Goal: Task Accomplishment & Management: Use online tool/utility

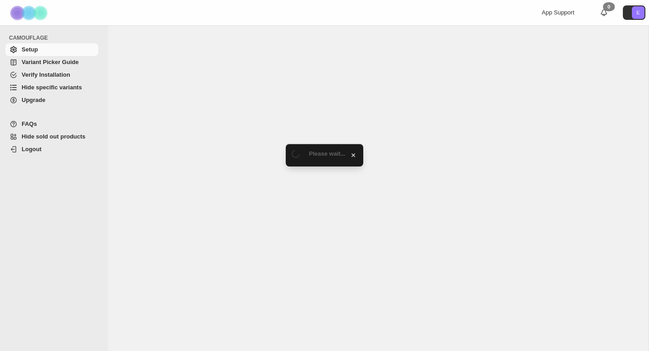
select select "******"
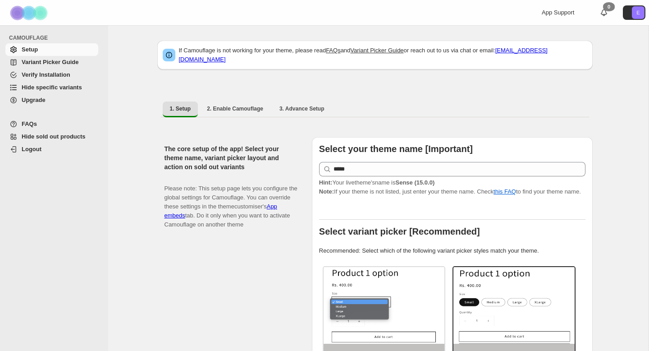
click at [57, 64] on span "Variant Picker Guide" at bounding box center [50, 62] width 57 height 7
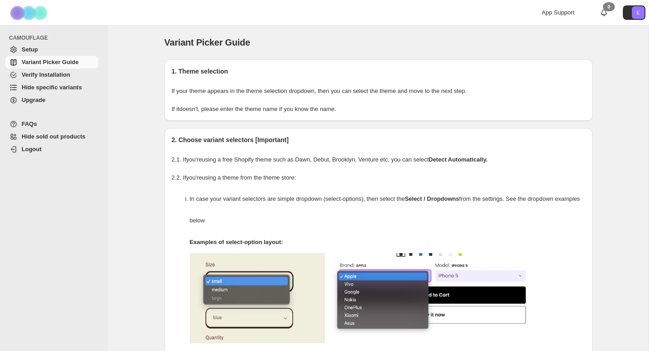
click at [67, 86] on span "Hide specific variants" at bounding box center [52, 87] width 60 height 7
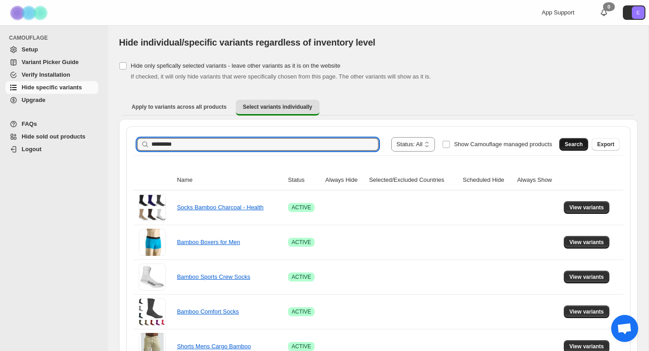
click at [573, 143] on span "Search" at bounding box center [574, 144] width 18 height 7
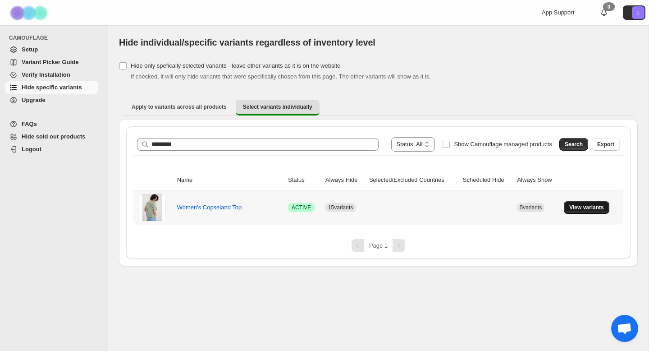
click at [579, 210] on span "View variants" at bounding box center [587, 207] width 35 height 7
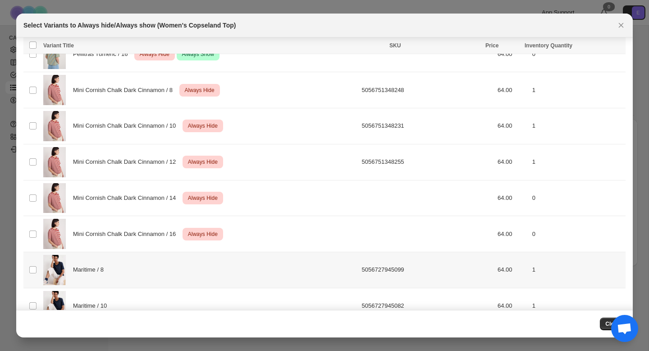
scroll to position [186, 0]
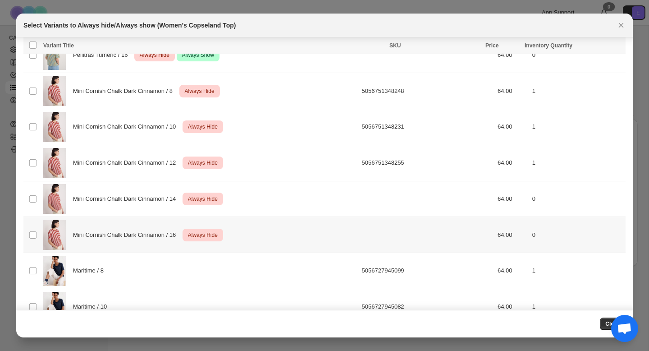
click at [196, 232] on span "Always Hide" at bounding box center [202, 235] width 33 height 11
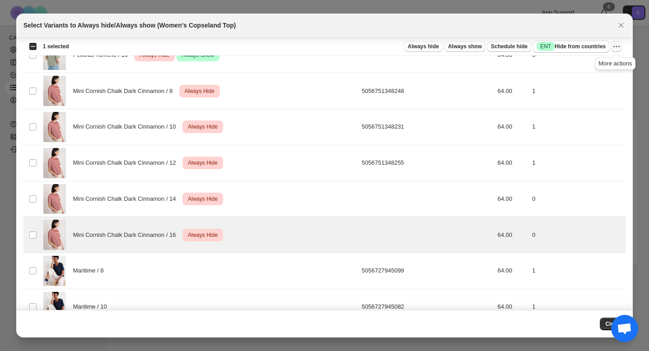
click at [618, 45] on icon "More actions" at bounding box center [616, 46] width 9 height 9
click at [604, 63] on span "Undo always hide" at bounding box center [584, 64] width 65 height 9
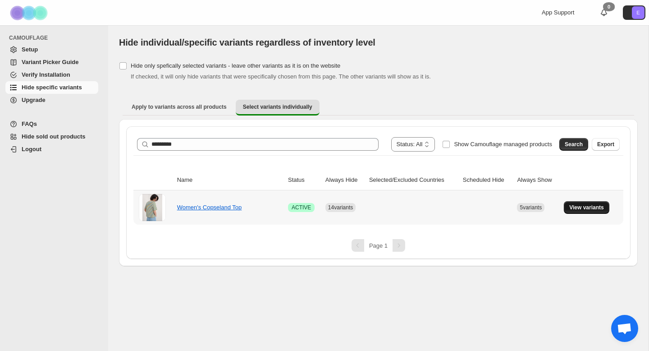
click at [601, 204] on span "View variants" at bounding box center [587, 207] width 35 height 7
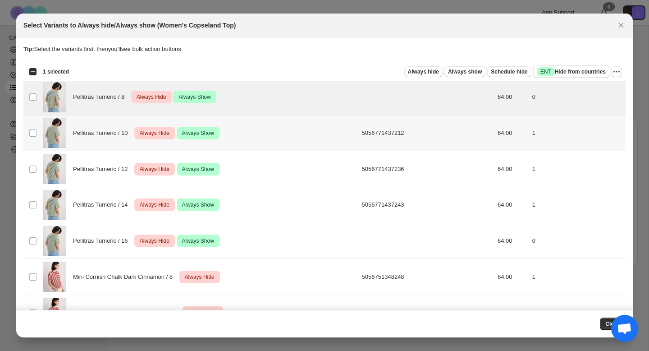
click at [32, 127] on td "Select product variant" at bounding box center [31, 133] width 17 height 36
click at [31, 174] on td "Select product variant" at bounding box center [31, 169] width 17 height 36
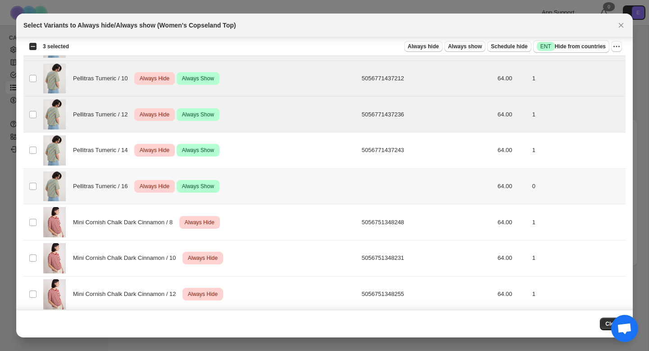
scroll to position [66, 0]
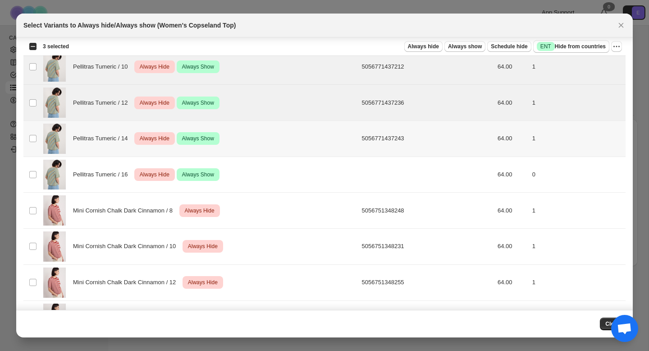
click at [30, 143] on td "Select product variant" at bounding box center [31, 139] width 17 height 36
click at [30, 179] on td "Select product variant" at bounding box center [31, 174] width 17 height 36
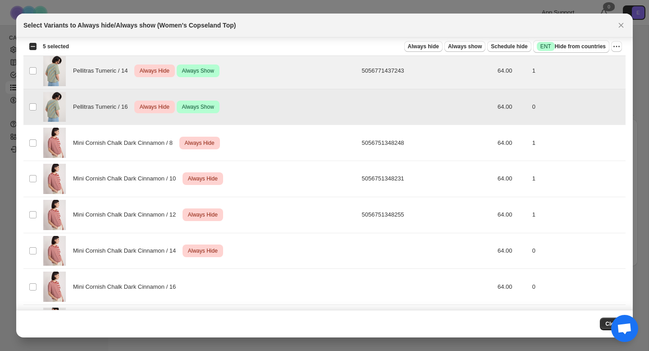
scroll to position [142, 0]
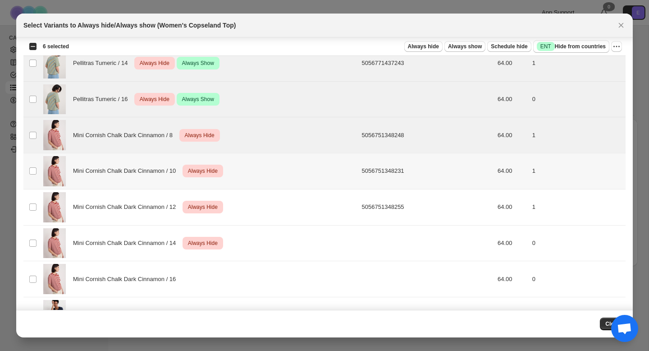
click at [31, 183] on td "Select product variant" at bounding box center [31, 171] width 17 height 36
click at [31, 201] on td "Select product variant" at bounding box center [31, 207] width 17 height 36
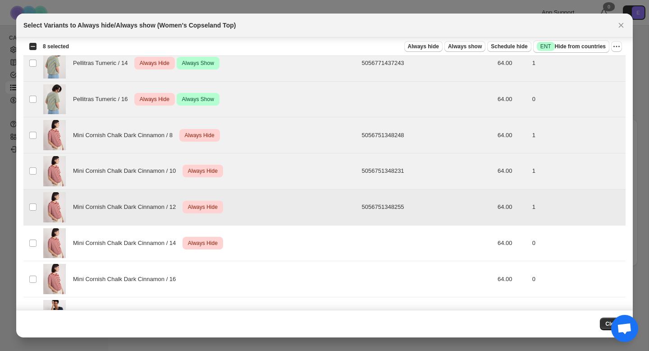
click at [31, 228] on td "Select product variant" at bounding box center [31, 243] width 17 height 36
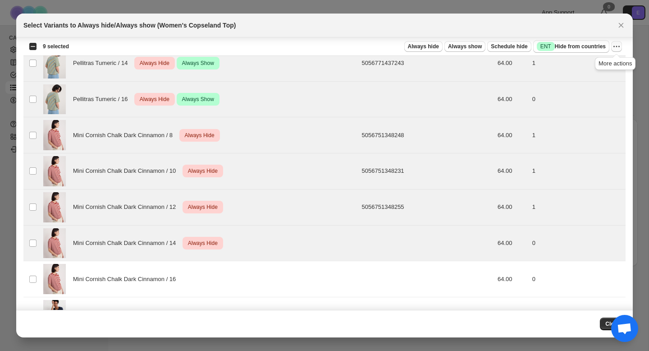
click at [618, 48] on icon "More actions" at bounding box center [616, 46] width 9 height 9
click at [601, 63] on span "Undo always hide" at bounding box center [584, 64] width 65 height 9
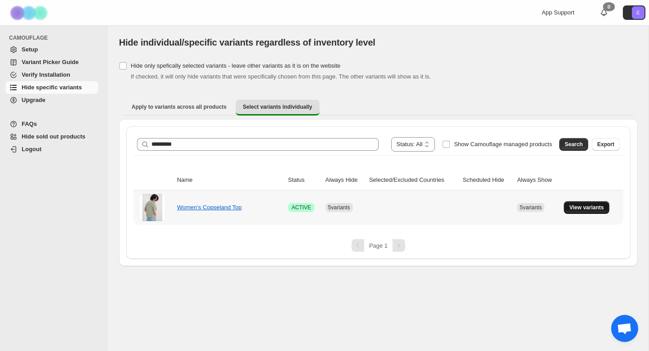
click at [590, 205] on span "View variants" at bounding box center [587, 207] width 35 height 7
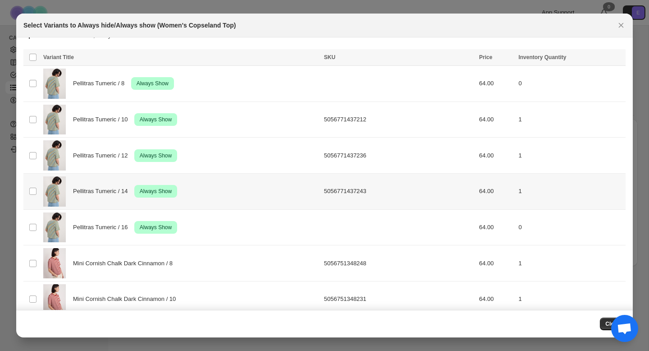
scroll to position [0, 0]
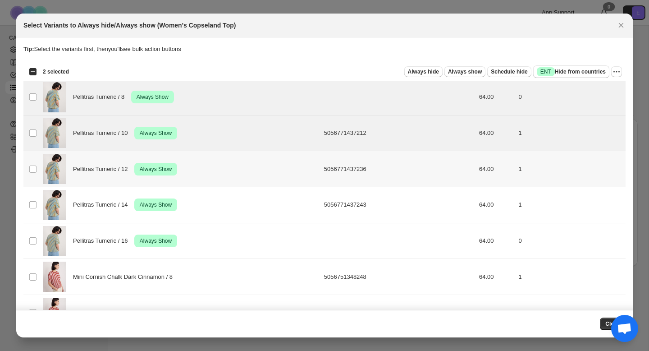
click at [34, 174] on td "Select product variant" at bounding box center [31, 169] width 17 height 36
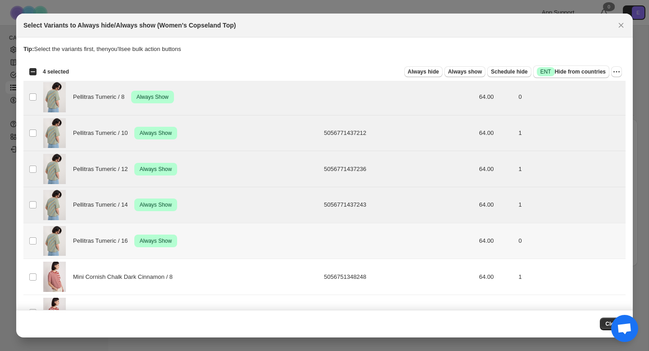
click at [34, 257] on td "Select product variant" at bounding box center [31, 241] width 17 height 36
click at [615, 67] on button "More actions" at bounding box center [617, 71] width 11 height 11
click at [598, 98] on button "Undo always show" at bounding box center [584, 104] width 71 height 14
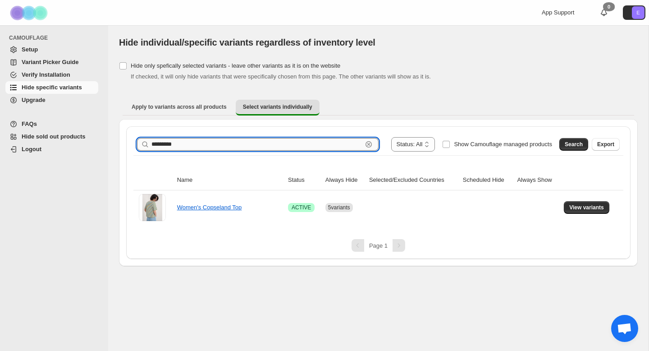
click at [219, 147] on input "*********" at bounding box center [257, 144] width 211 height 13
type input "*******"
click at [569, 138] on button "Search" at bounding box center [574, 144] width 29 height 13
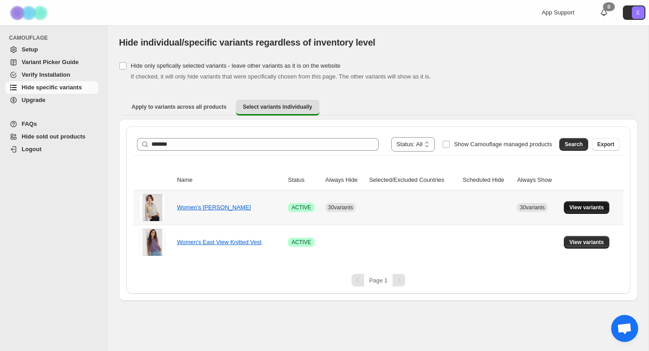
click at [602, 205] on span "View variants" at bounding box center [587, 207] width 35 height 7
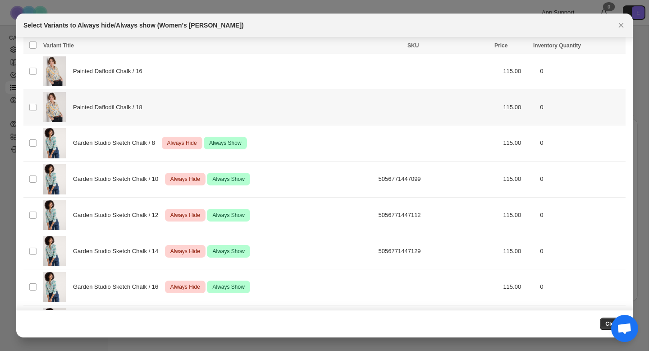
scroll to position [178, 0]
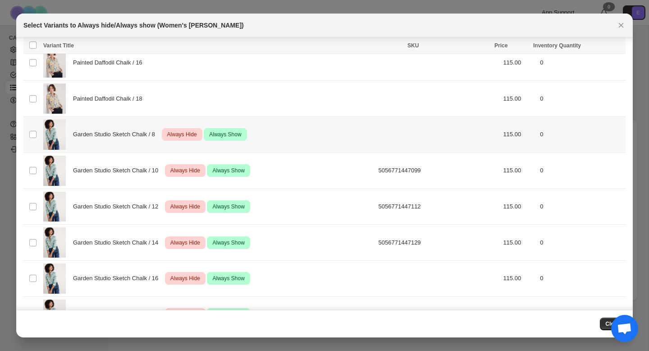
click at [33, 129] on td "Select product variant" at bounding box center [31, 135] width 17 height 36
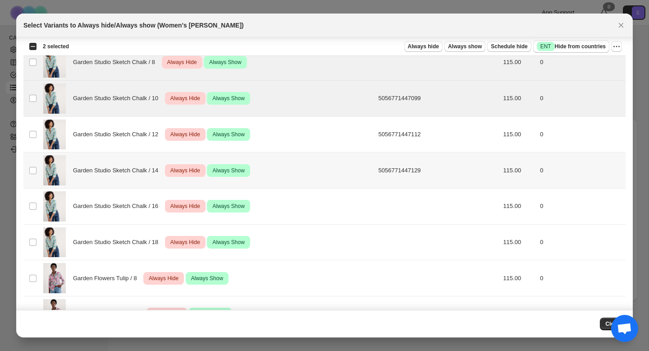
scroll to position [251, 0]
click at [34, 128] on td "Select product variant" at bounding box center [31, 134] width 17 height 36
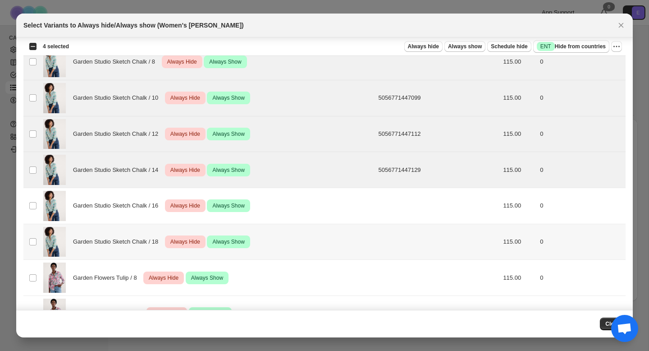
click at [34, 228] on td "Select product variant" at bounding box center [31, 242] width 17 height 36
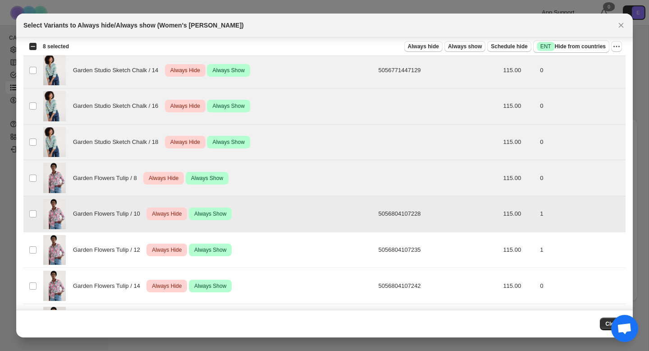
scroll to position [461, 0]
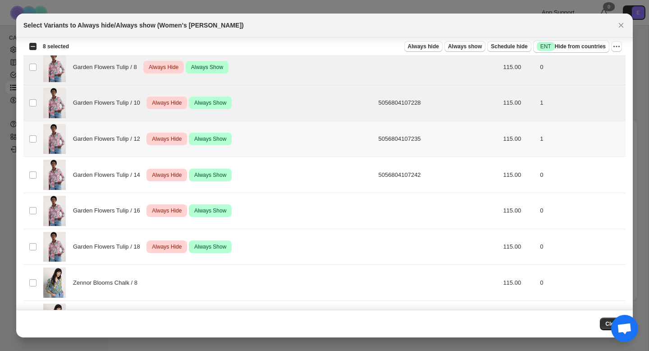
click at [39, 143] on td "Select product variant" at bounding box center [31, 139] width 17 height 36
click at [35, 171] on span ":r3m:" at bounding box center [33, 175] width 8 height 8
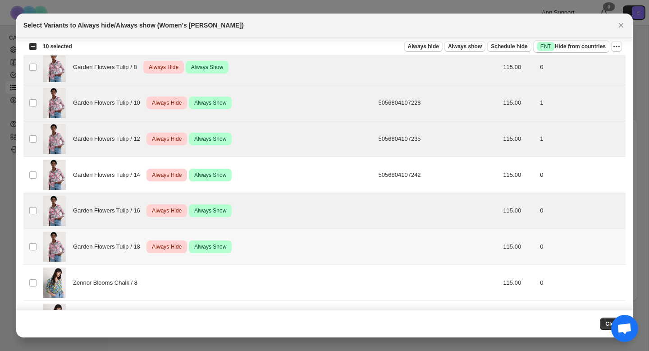
click at [35, 236] on td "Select product variant" at bounding box center [31, 247] width 17 height 36
click at [35, 169] on td "Select product variant" at bounding box center [31, 175] width 17 height 36
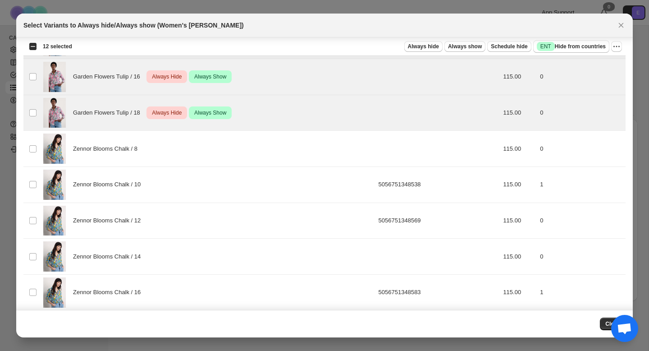
scroll to position [597, 0]
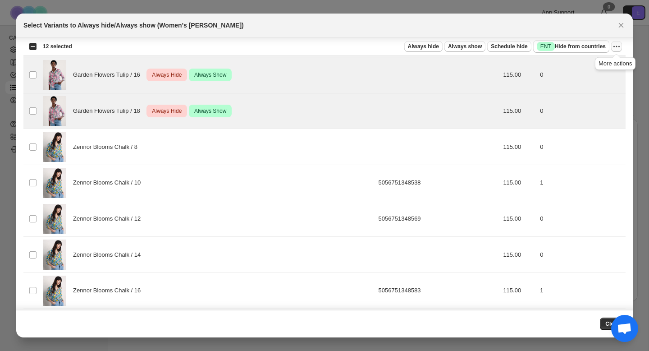
click at [616, 46] on icon "More actions" at bounding box center [616, 46] width 9 height 9
click at [595, 63] on span "Undo always hide" at bounding box center [584, 64] width 65 height 9
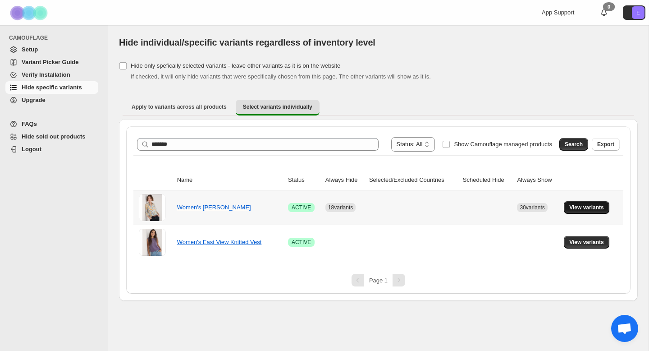
click at [585, 206] on span "View variants" at bounding box center [587, 207] width 35 height 7
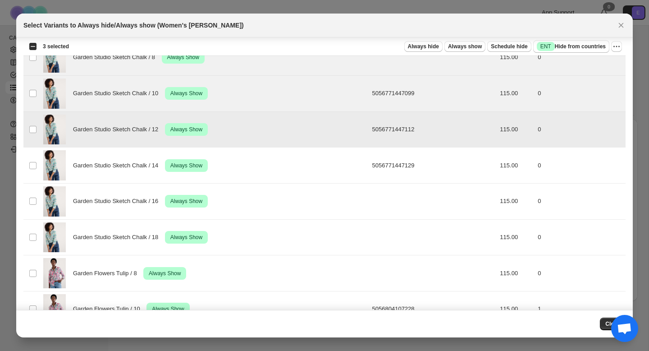
scroll to position [272, 0]
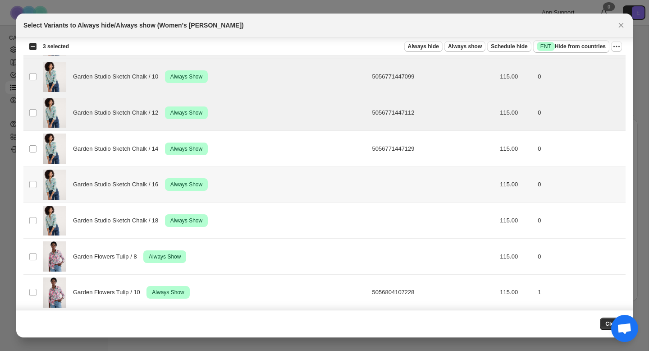
click at [32, 168] on td "Select product variant" at bounding box center [31, 184] width 17 height 36
click at [32, 135] on td "Select product variant" at bounding box center [31, 149] width 17 height 36
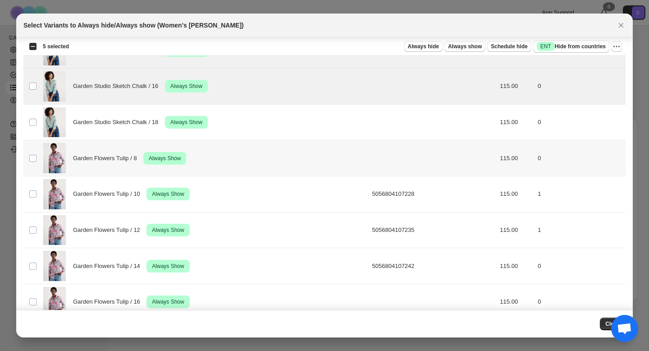
scroll to position [383, 0]
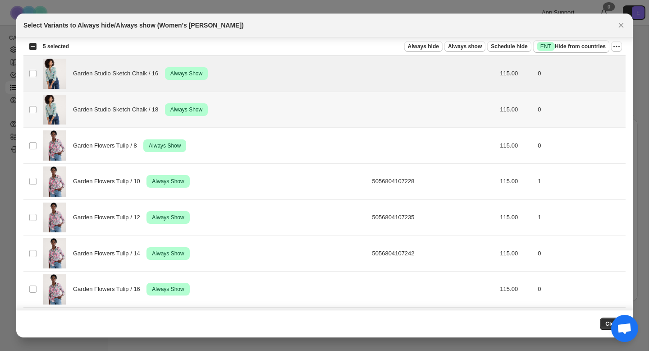
click at [29, 114] on td "Select product variant" at bounding box center [31, 110] width 17 height 36
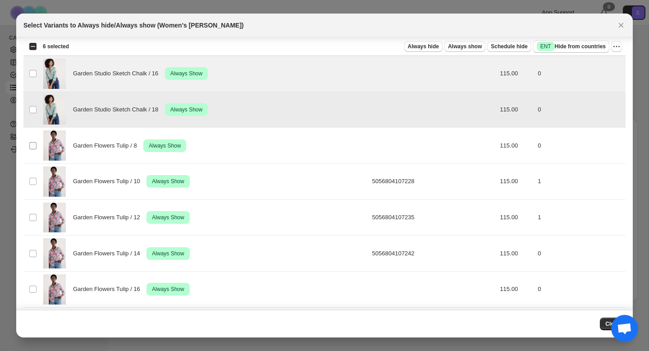
click at [29, 142] on span ":r5n:" at bounding box center [33, 146] width 8 height 8
click at [29, 185] on td "Select product variant" at bounding box center [31, 181] width 17 height 36
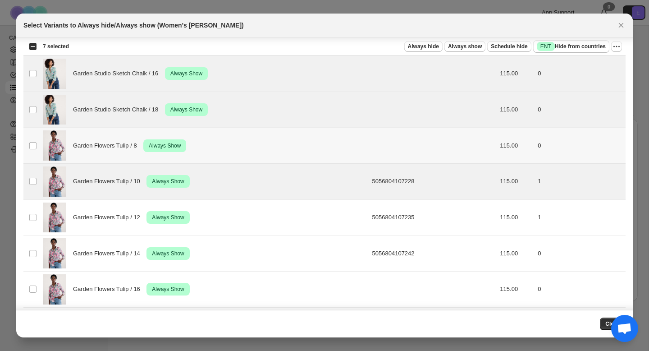
click at [37, 150] on td "Select product variant" at bounding box center [31, 146] width 17 height 36
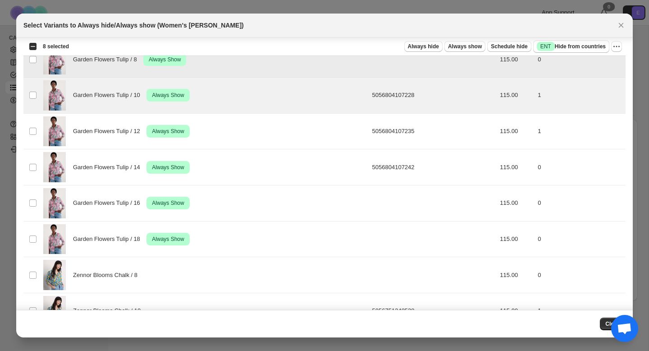
scroll to position [488, 0]
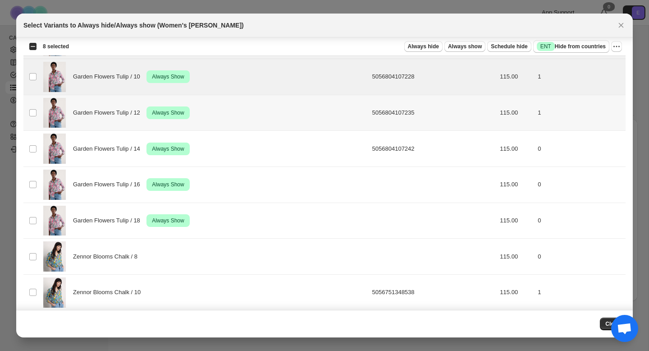
click at [32, 124] on td "Select product variant" at bounding box center [31, 113] width 17 height 36
click at [32, 140] on td "Select product variant" at bounding box center [31, 149] width 17 height 36
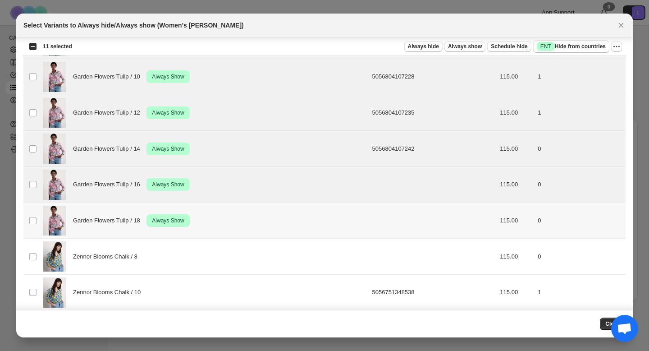
click at [32, 207] on td "Select product variant" at bounding box center [31, 221] width 17 height 36
click at [617, 43] on icon "More actions" at bounding box center [616, 46] width 9 height 9
click at [586, 82] on span "Undo always show" at bounding box center [576, 79] width 49 height 7
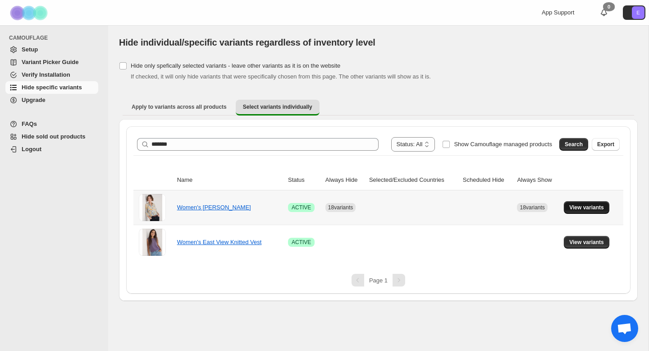
click at [592, 209] on span "View variants" at bounding box center [587, 207] width 35 height 7
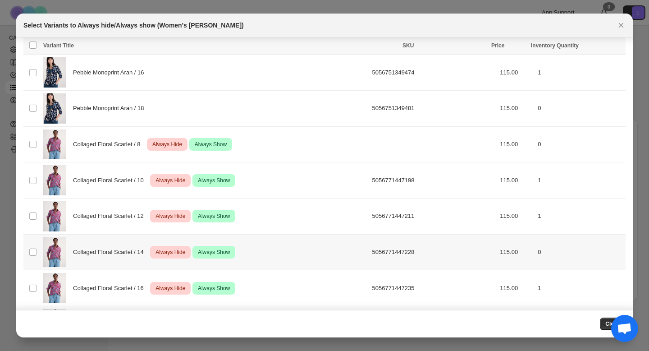
scroll to position [1031, 0]
click at [28, 147] on td "Select product variant" at bounding box center [31, 145] width 17 height 36
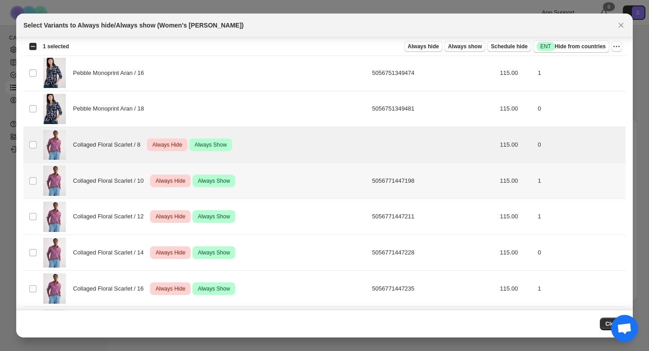
click at [28, 170] on td "Select product variant" at bounding box center [31, 181] width 17 height 36
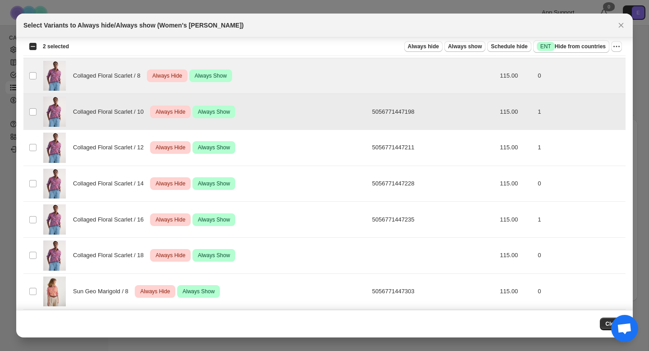
scroll to position [1104, 0]
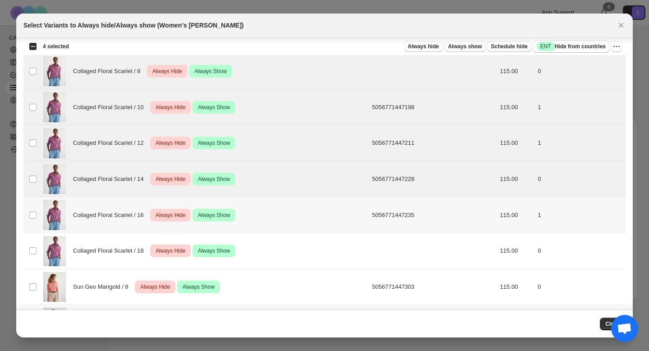
click at [32, 219] on td "Select product variant" at bounding box center [31, 215] width 17 height 36
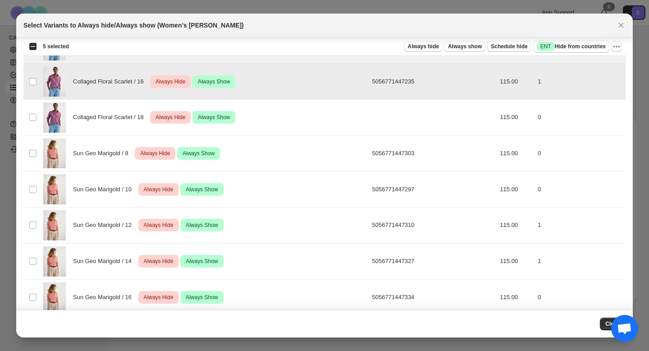
scroll to position [1256, 0]
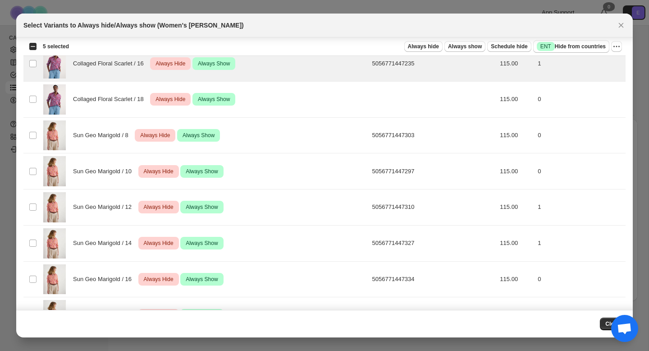
click at [29, 102] on span ":r7o:" at bounding box center [33, 99] width 8 height 8
click at [29, 125] on td "Select product variant" at bounding box center [31, 135] width 17 height 36
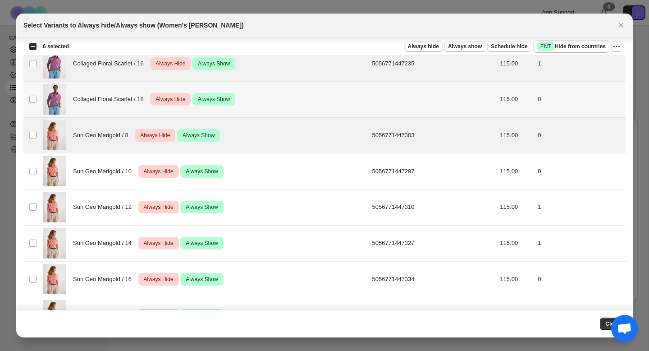
click at [31, 107] on td "Select product variant" at bounding box center [31, 100] width 17 height 36
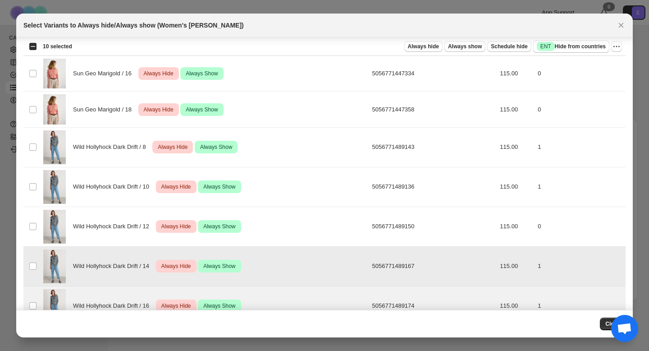
scroll to position [1448, 0]
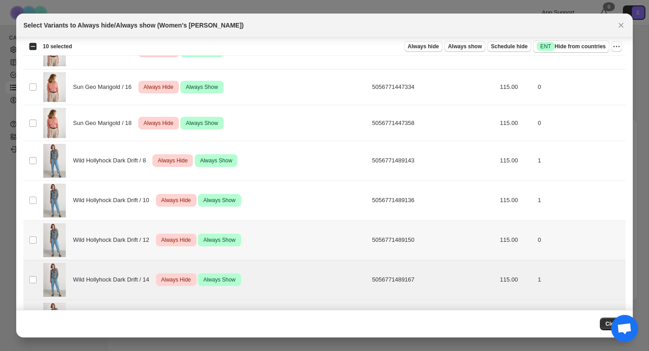
click at [31, 250] on td "Select product variant" at bounding box center [31, 240] width 17 height 40
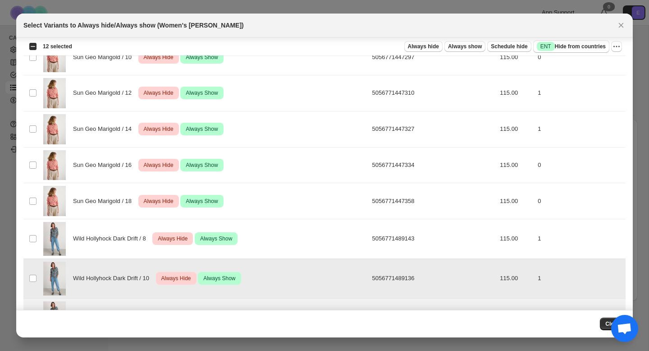
scroll to position [1370, 0]
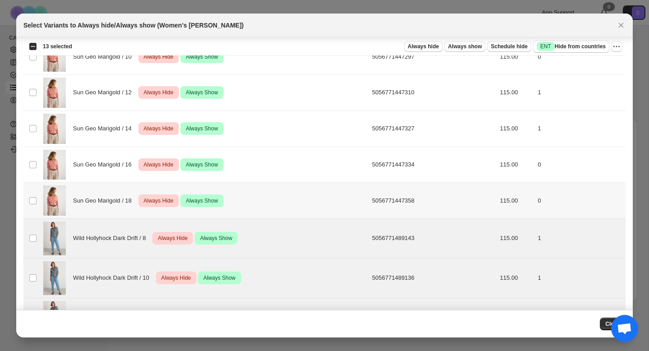
click at [34, 207] on td "Select product variant" at bounding box center [31, 201] width 17 height 36
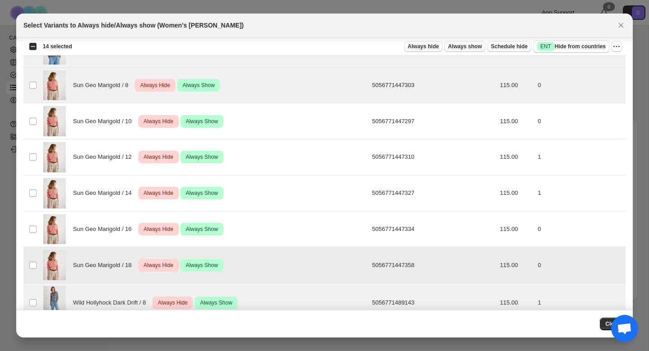
scroll to position [1305, 0]
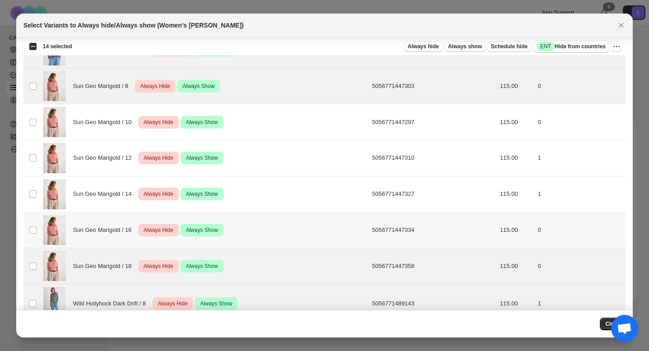
click at [34, 226] on td "Select product variant" at bounding box center [31, 230] width 17 height 36
click at [34, 205] on td "Select product variant" at bounding box center [31, 194] width 17 height 36
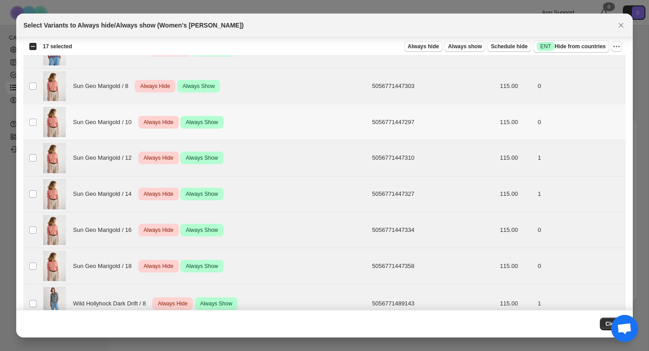
click at [33, 130] on td "Select product variant" at bounding box center [31, 122] width 17 height 36
click at [618, 46] on icon "More actions" at bounding box center [616, 46] width 9 height 9
click at [591, 64] on span "Undo always hide" at bounding box center [575, 64] width 46 height 7
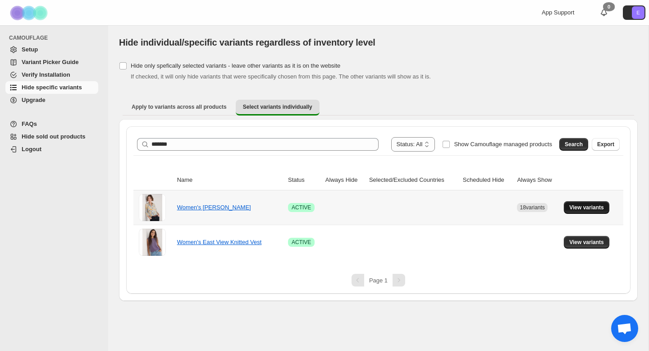
click at [593, 206] on span "View variants" at bounding box center [587, 207] width 35 height 7
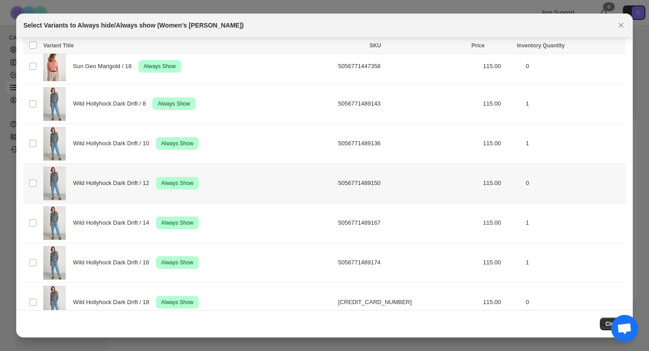
scroll to position [1524, 0]
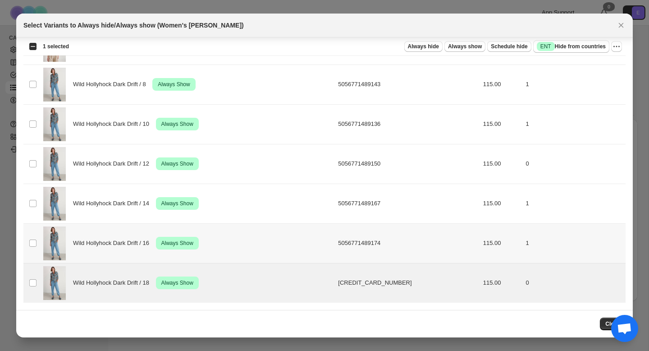
click at [30, 260] on td "Select product variant" at bounding box center [31, 243] width 17 height 40
click at [30, 194] on td "Select product variant" at bounding box center [31, 204] width 17 height 40
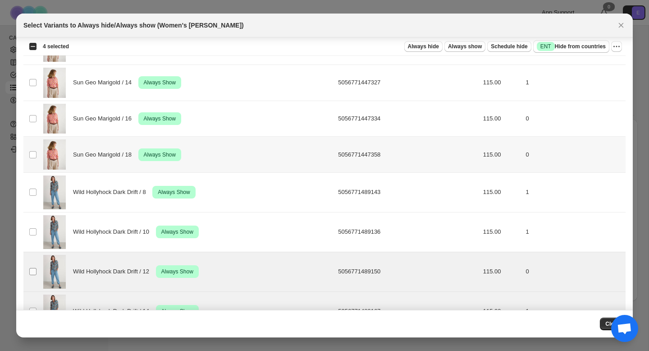
scroll to position [1404, 0]
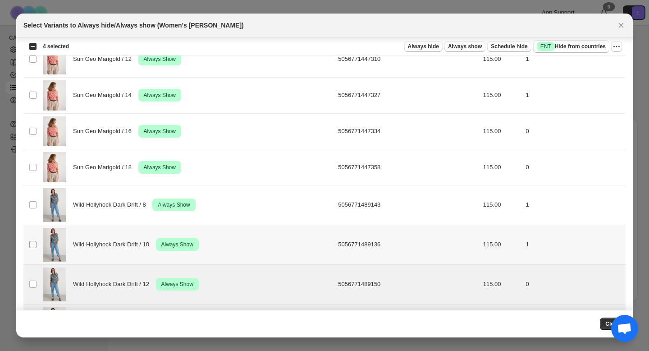
click at [29, 248] on span ":r9p:" at bounding box center [33, 244] width 8 height 8
click at [28, 198] on td "Select product variant" at bounding box center [31, 205] width 17 height 40
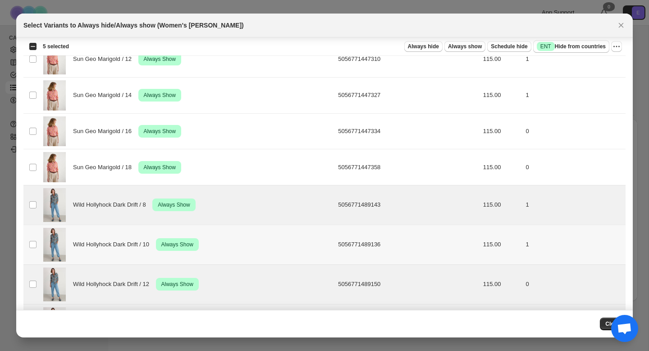
click at [35, 249] on td "Select product variant" at bounding box center [31, 245] width 17 height 40
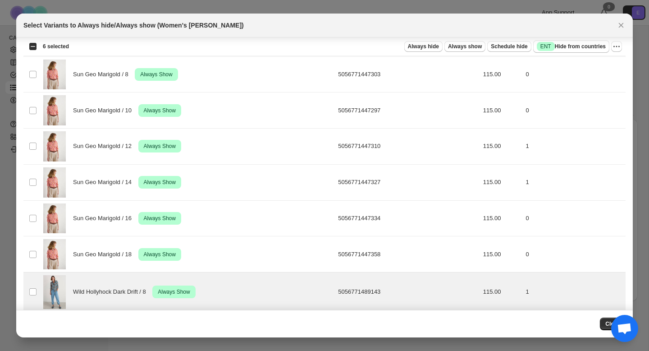
scroll to position [1317, 0]
click at [35, 249] on td "Select product variant" at bounding box center [31, 254] width 17 height 36
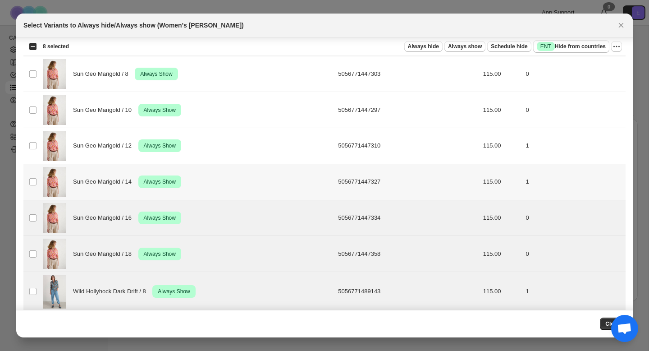
click at [35, 188] on td "Select product variant" at bounding box center [31, 182] width 17 height 36
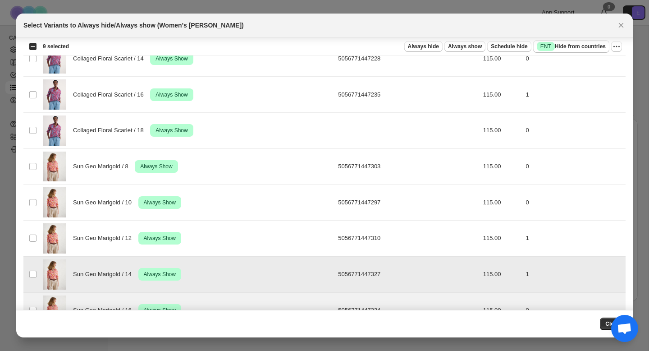
scroll to position [1215, 0]
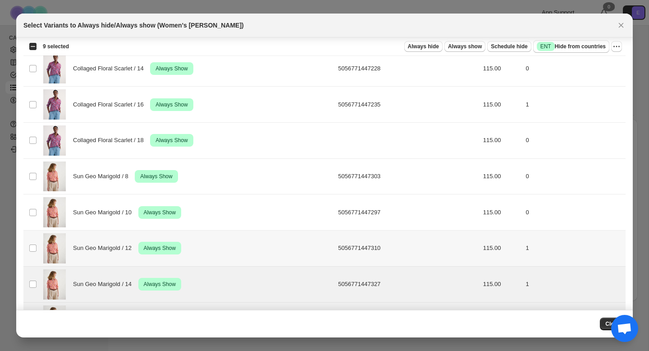
click at [33, 241] on td "Select product variant" at bounding box center [31, 248] width 17 height 36
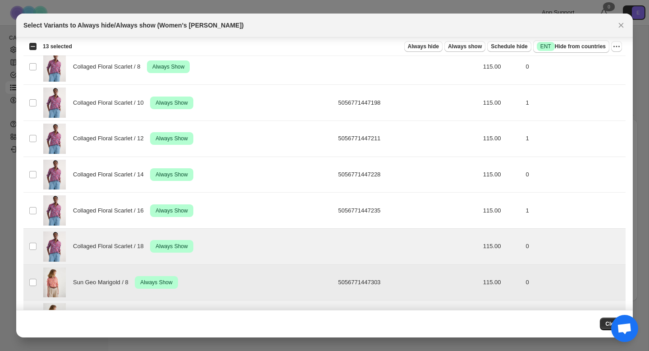
scroll to position [1104, 0]
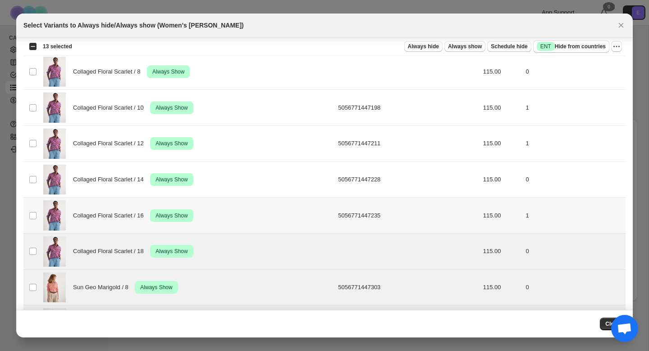
click at [32, 210] on td "Select product variant" at bounding box center [31, 216] width 17 height 36
click at [32, 184] on td "Select product variant" at bounding box center [31, 179] width 17 height 36
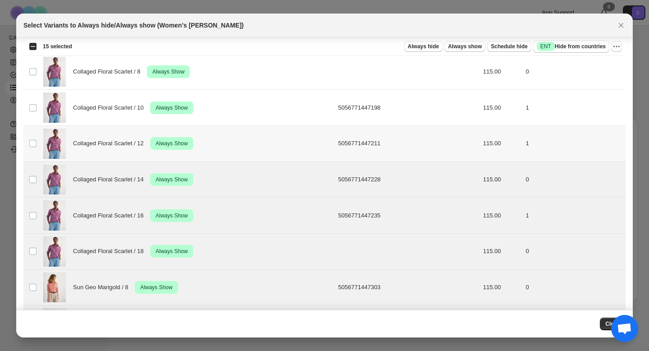
click at [32, 131] on td "Select product variant" at bounding box center [31, 144] width 17 height 36
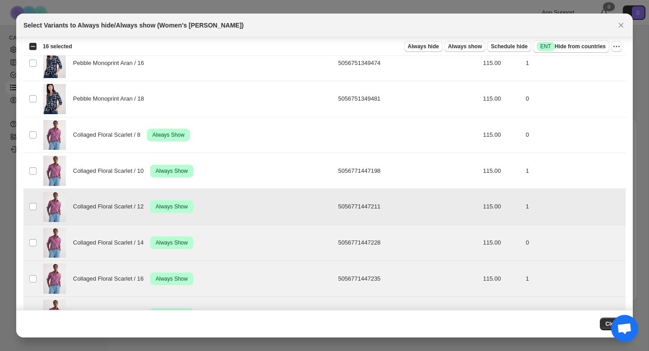
scroll to position [1005, 0]
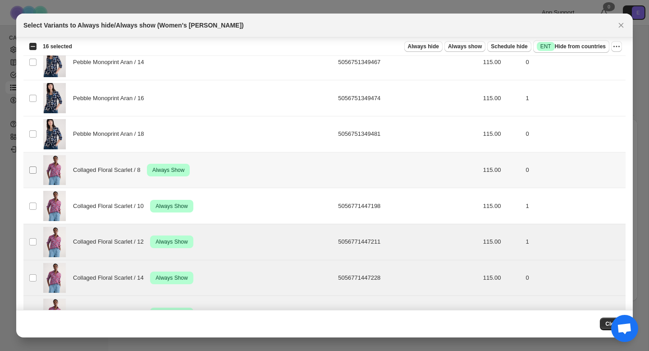
click at [35, 166] on span ":r9p:" at bounding box center [33, 170] width 8 height 8
click at [35, 199] on td "Select product variant" at bounding box center [31, 206] width 17 height 36
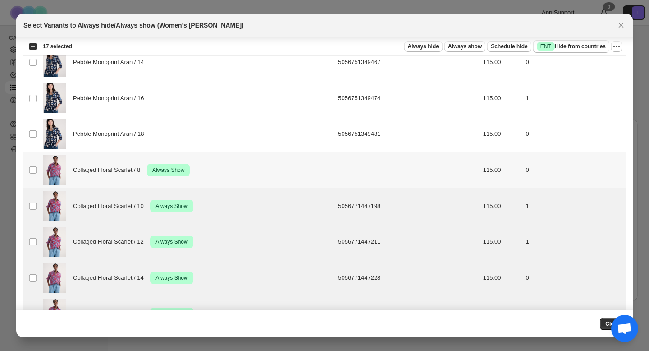
click at [35, 163] on td "Select product variant" at bounding box center [31, 170] width 17 height 36
click at [612, 46] on icon "More actions" at bounding box center [616, 46] width 9 height 9
click at [600, 77] on span "Undo always show" at bounding box center [584, 79] width 65 height 9
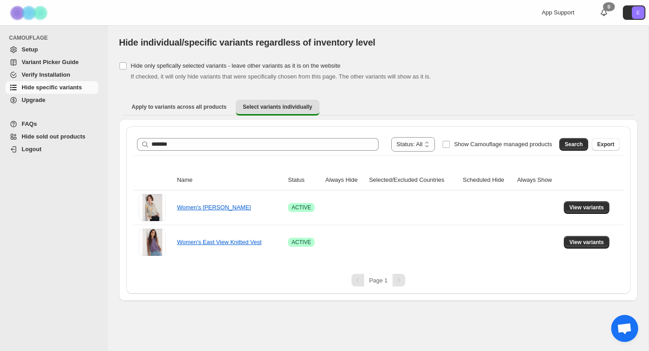
click at [313, 138] on div "**********" at bounding box center [378, 144] width 483 height 14
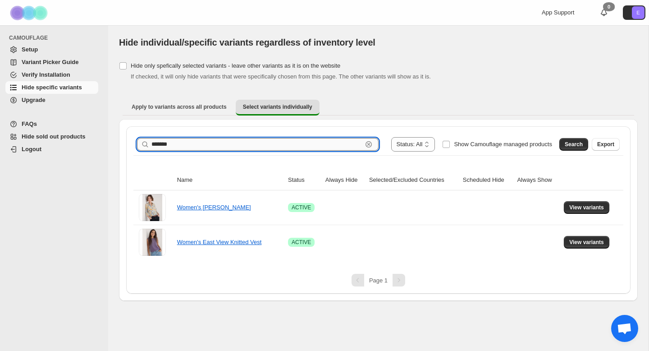
click at [166, 141] on input "*******" at bounding box center [257, 144] width 211 height 13
click at [445, 144] on span at bounding box center [446, 144] width 8 height 8
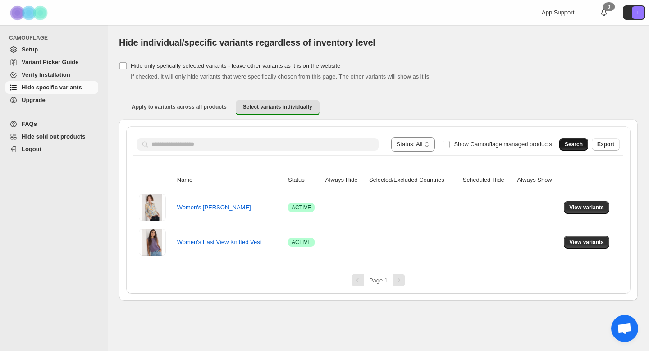
click at [571, 140] on button "Search" at bounding box center [574, 144] width 29 height 13
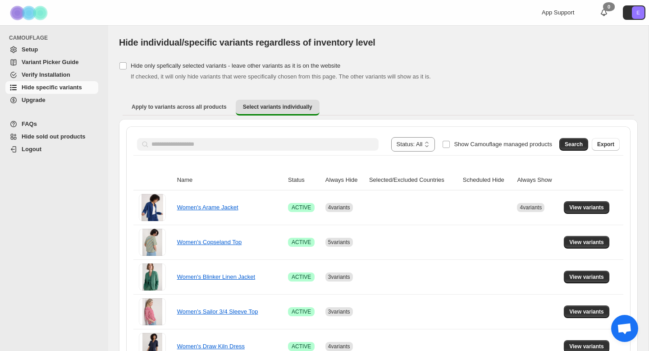
scroll to position [54, 0]
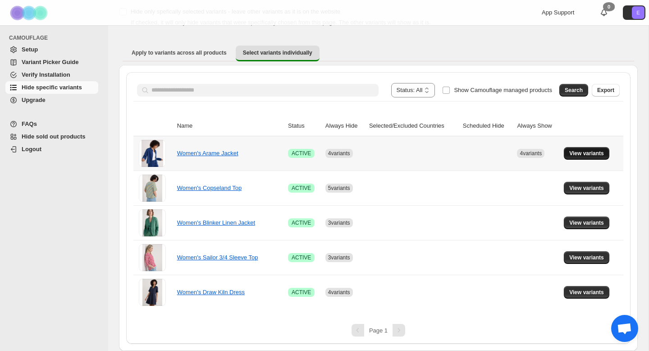
click at [587, 152] on span "View variants" at bounding box center [587, 153] width 35 height 7
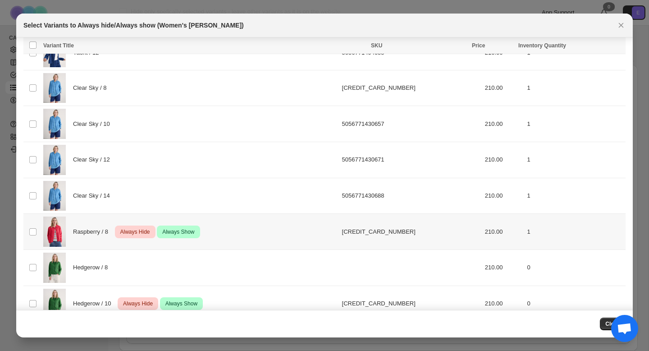
scroll to position [202, 0]
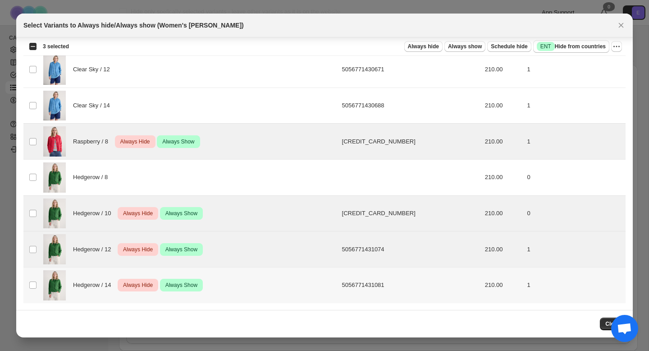
click at [31, 295] on td "Select product variant" at bounding box center [31, 285] width 17 height 36
click at [618, 47] on icon "More actions" at bounding box center [616, 46] width 9 height 9
click at [580, 85] on button "Undo always show" at bounding box center [584, 79] width 71 height 14
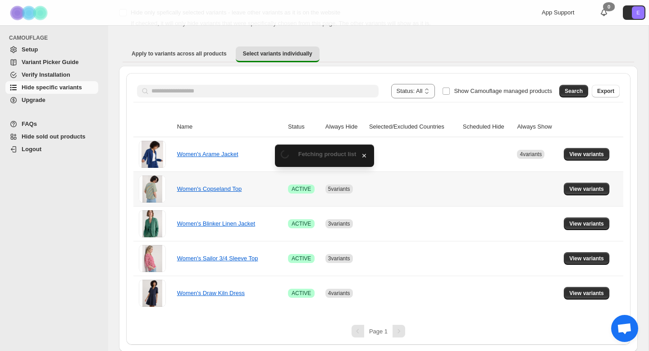
scroll to position [54, 0]
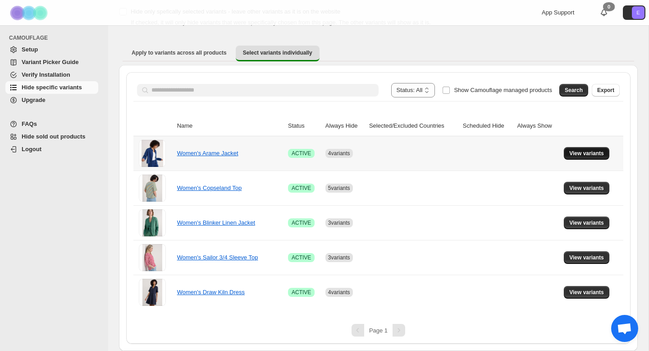
click at [592, 153] on span "View variants" at bounding box center [587, 153] width 35 height 7
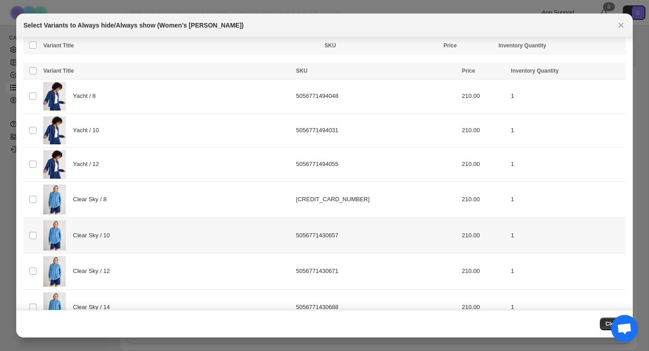
scroll to position [202, 0]
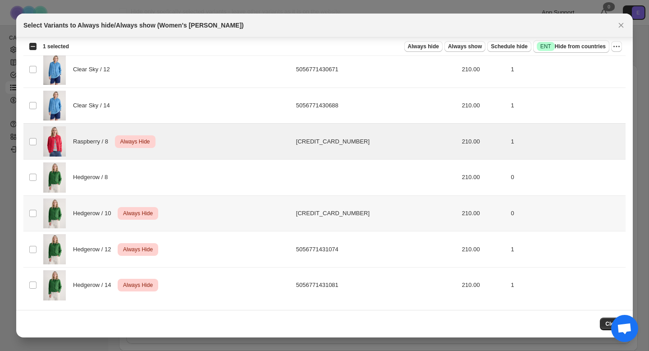
click at [31, 199] on td "Select product variant" at bounding box center [31, 213] width 17 height 36
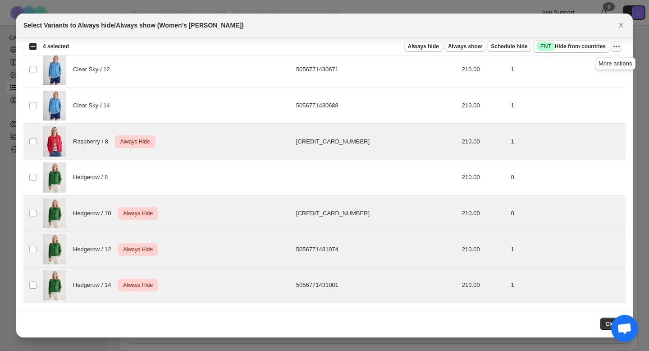
click at [619, 49] on icon "More actions" at bounding box center [616, 46] width 9 height 9
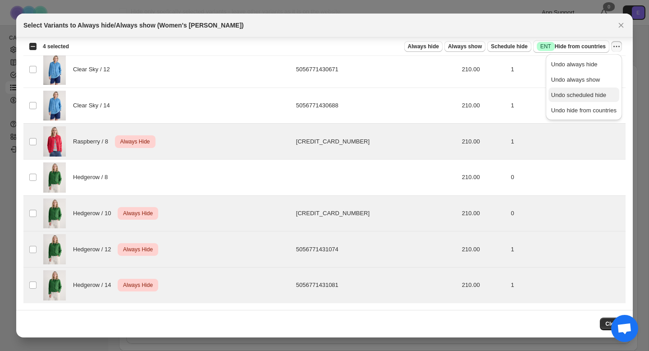
click at [605, 91] on span "Undo scheduled hide" at bounding box center [584, 95] width 65 height 9
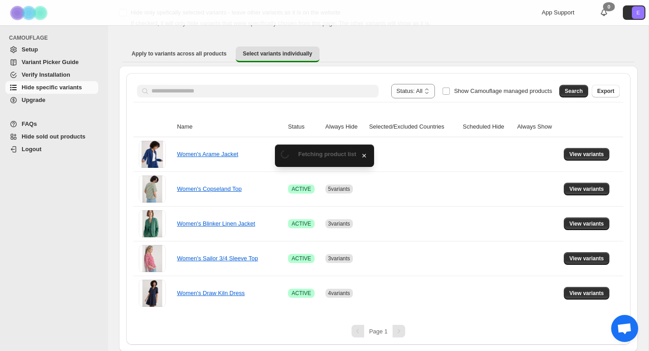
scroll to position [54, 0]
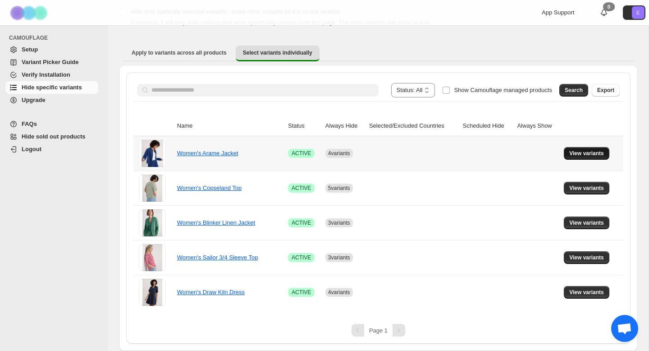
click at [590, 151] on span "View variants" at bounding box center [587, 153] width 35 height 7
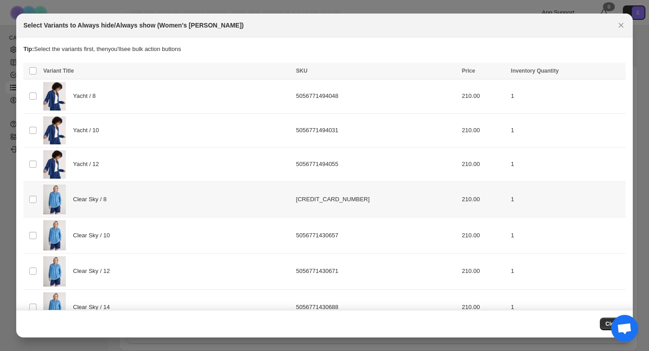
scroll to position [202, 0]
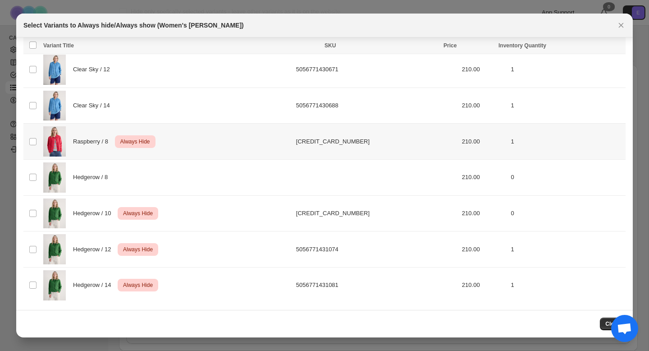
click at [34, 134] on td "Select product variant" at bounding box center [31, 142] width 17 height 36
click at [33, 193] on td "Select product variant" at bounding box center [31, 177] width 17 height 36
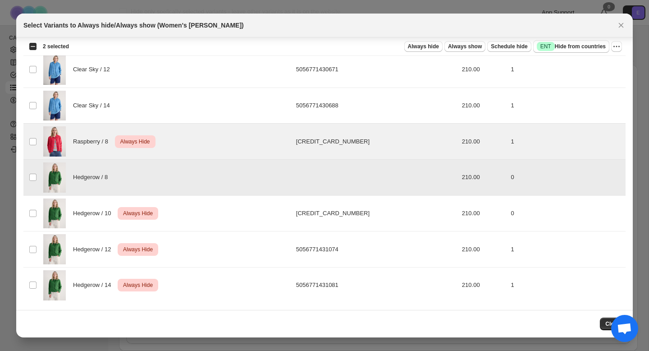
click at [32, 181] on td "Select product variant" at bounding box center [31, 177] width 17 height 36
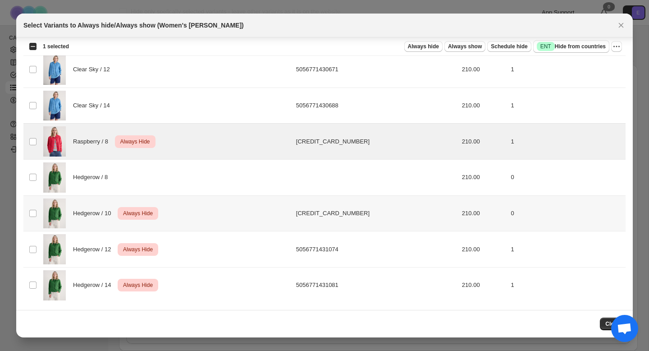
click at [32, 208] on td "Select product variant" at bounding box center [31, 213] width 17 height 36
click at [32, 244] on td "Select product variant" at bounding box center [31, 249] width 17 height 36
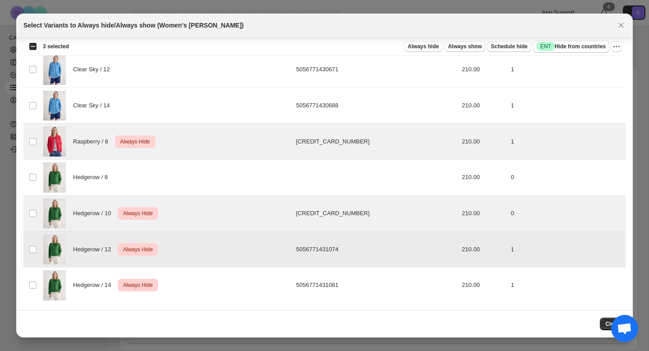
click at [32, 274] on td "Select product variant" at bounding box center [31, 285] width 17 height 36
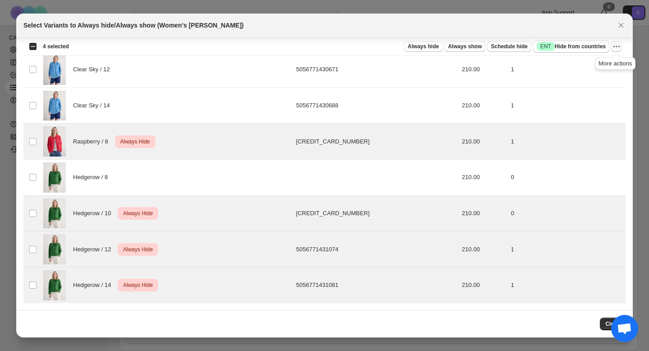
click at [616, 47] on icon "More actions" at bounding box center [616, 46] width 9 height 9
click at [603, 66] on span "Undo always hide" at bounding box center [584, 64] width 65 height 9
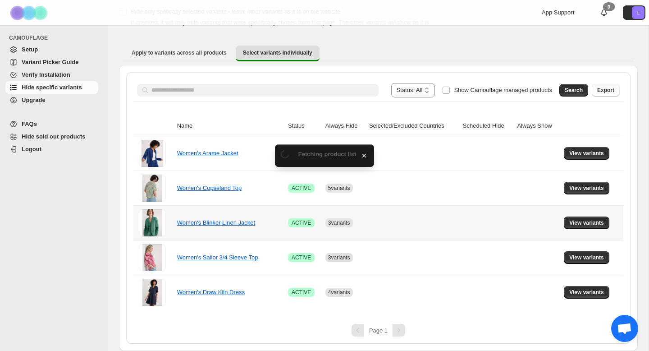
scroll to position [19, 0]
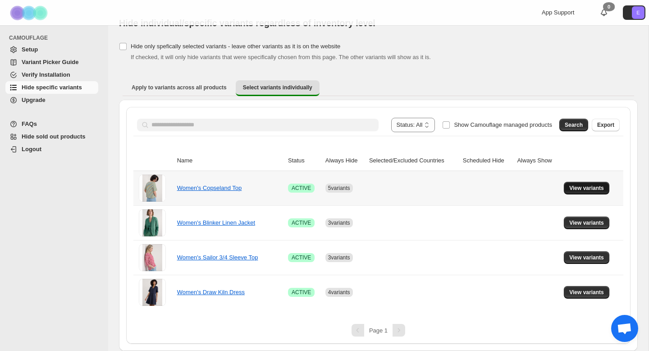
click at [595, 185] on span "View variants" at bounding box center [587, 187] width 35 height 7
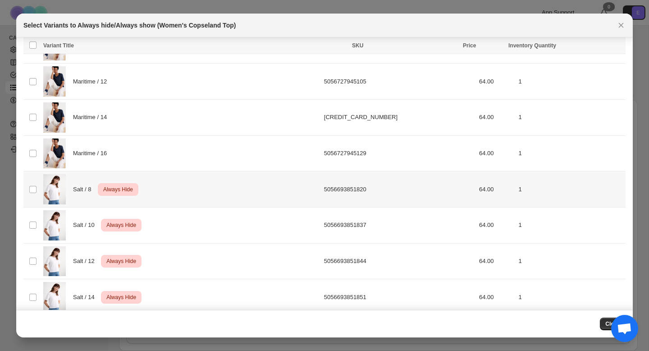
scroll to position [495, 0]
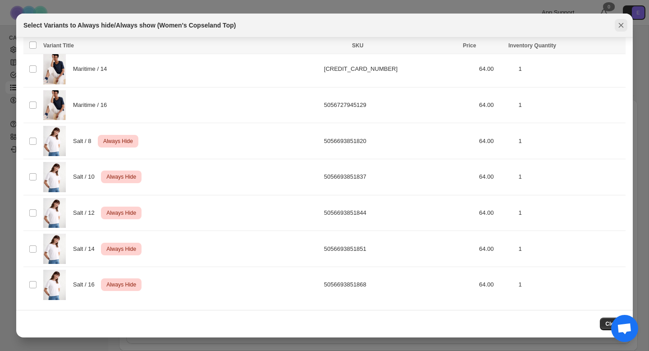
click at [617, 23] on icon "Close" at bounding box center [621, 25] width 9 height 9
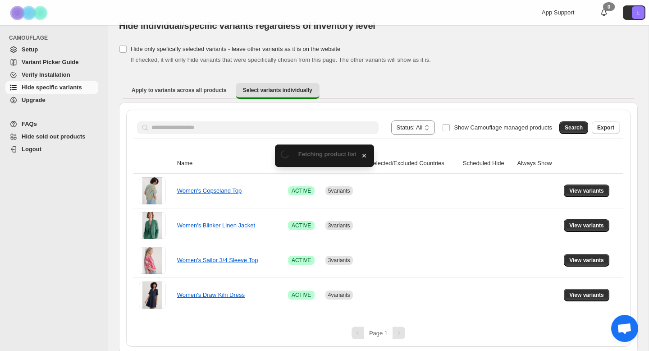
scroll to position [19, 0]
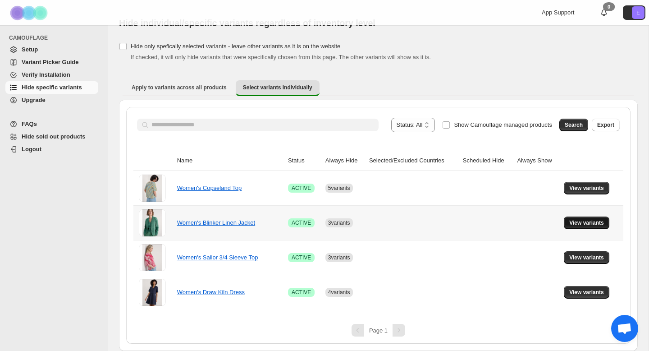
click at [597, 222] on span "View variants" at bounding box center [587, 222] width 35 height 7
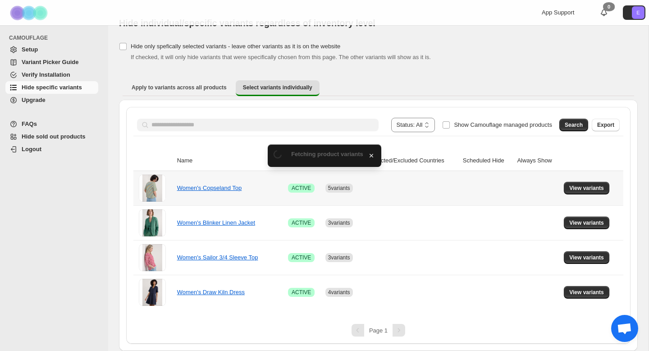
scroll to position [0, 0]
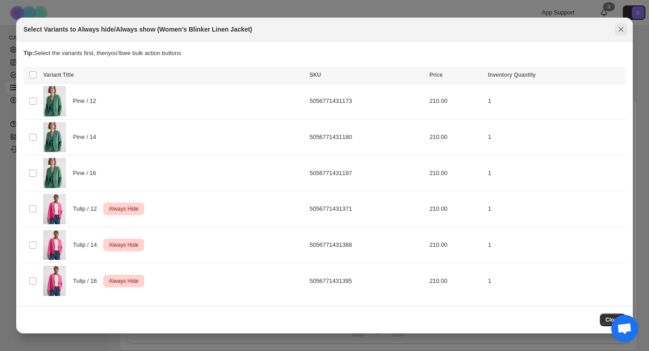
click at [625, 28] on icon "Close" at bounding box center [621, 29] width 9 height 9
